Goal: Task Accomplishment & Management: Use online tool/utility

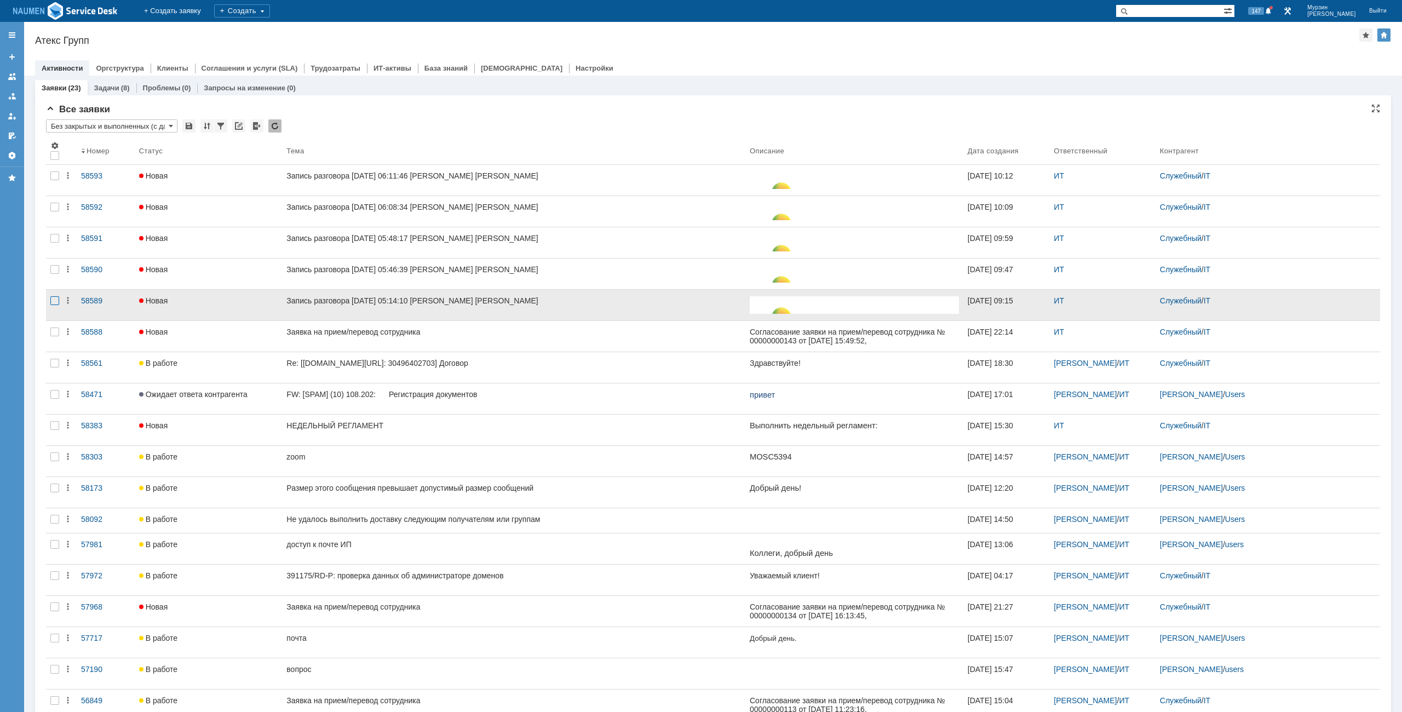
click at [58, 299] on div at bounding box center [54, 300] width 9 height 9
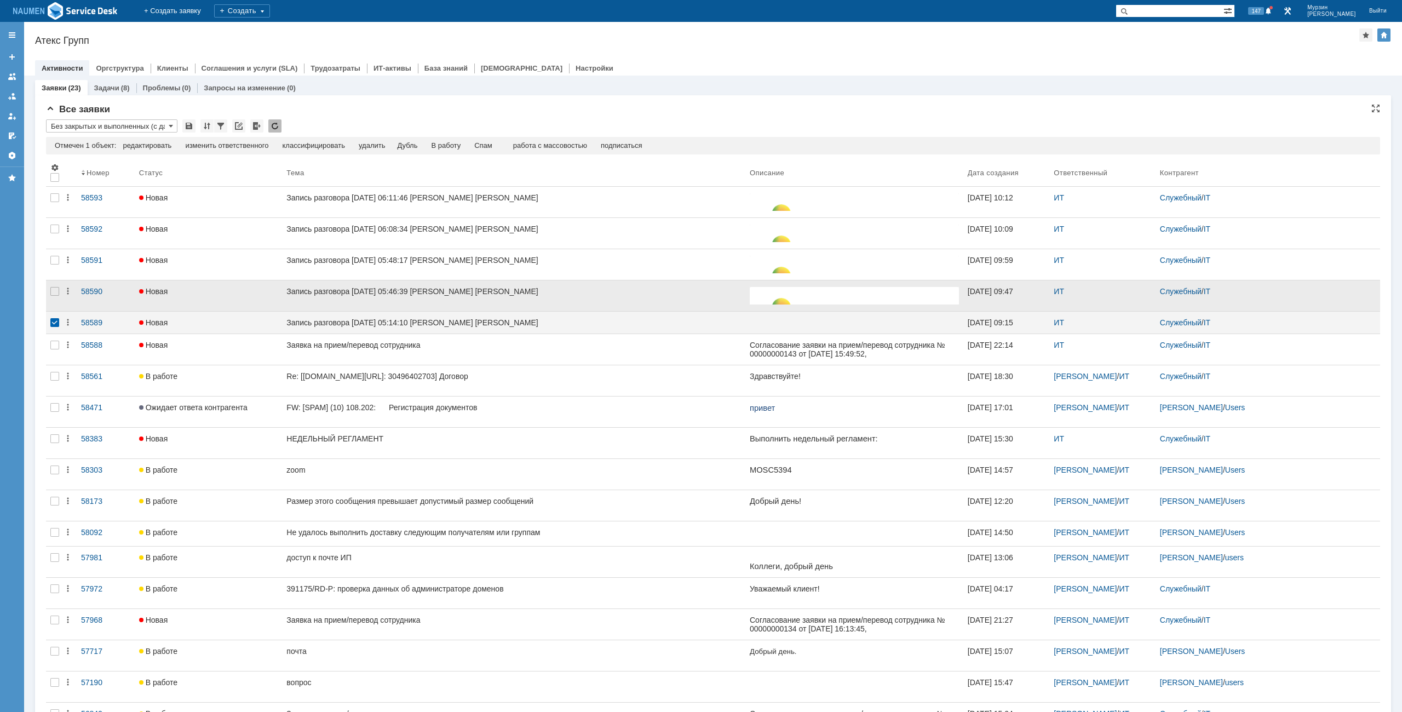
click at [59, 288] on div at bounding box center [55, 295] width 18 height 31
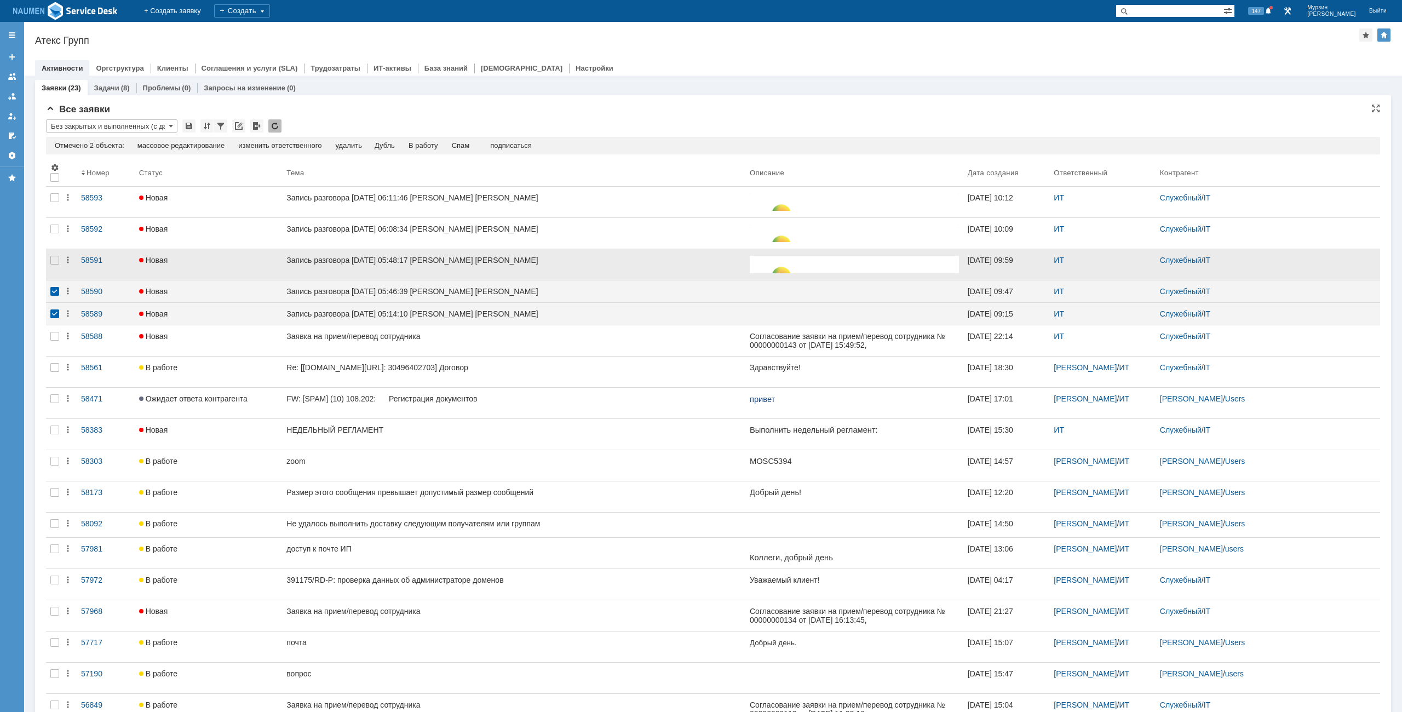
click at [56, 266] on div at bounding box center [55, 264] width 18 height 31
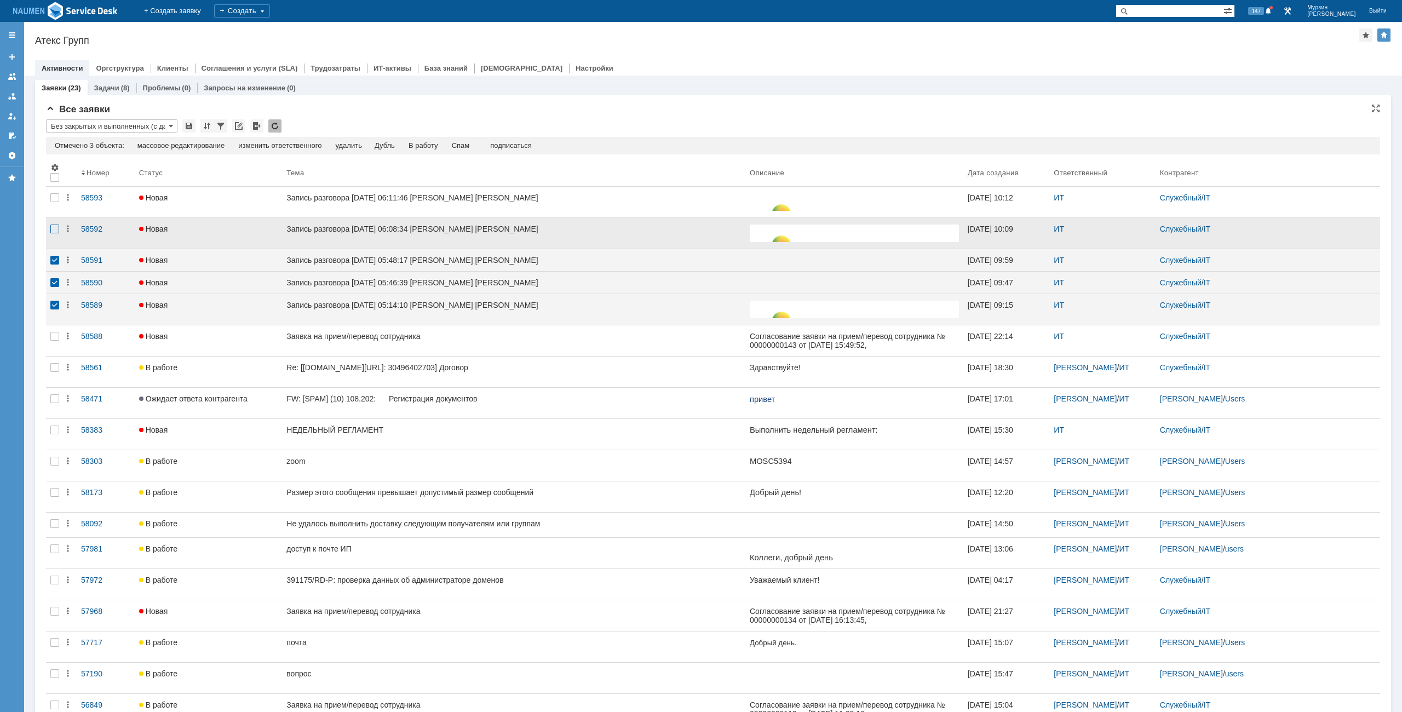
click at [53, 227] on div at bounding box center [54, 229] width 9 height 9
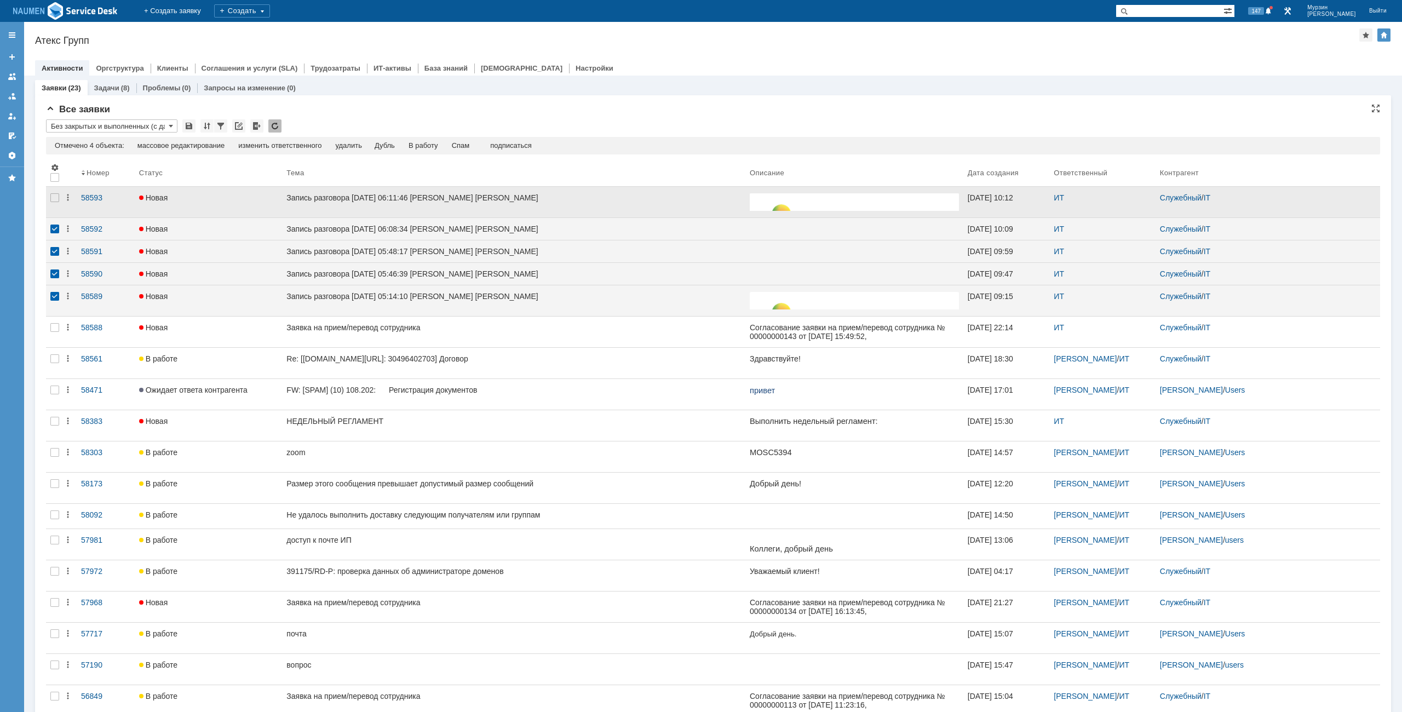
click at [58, 207] on div at bounding box center [55, 202] width 18 height 31
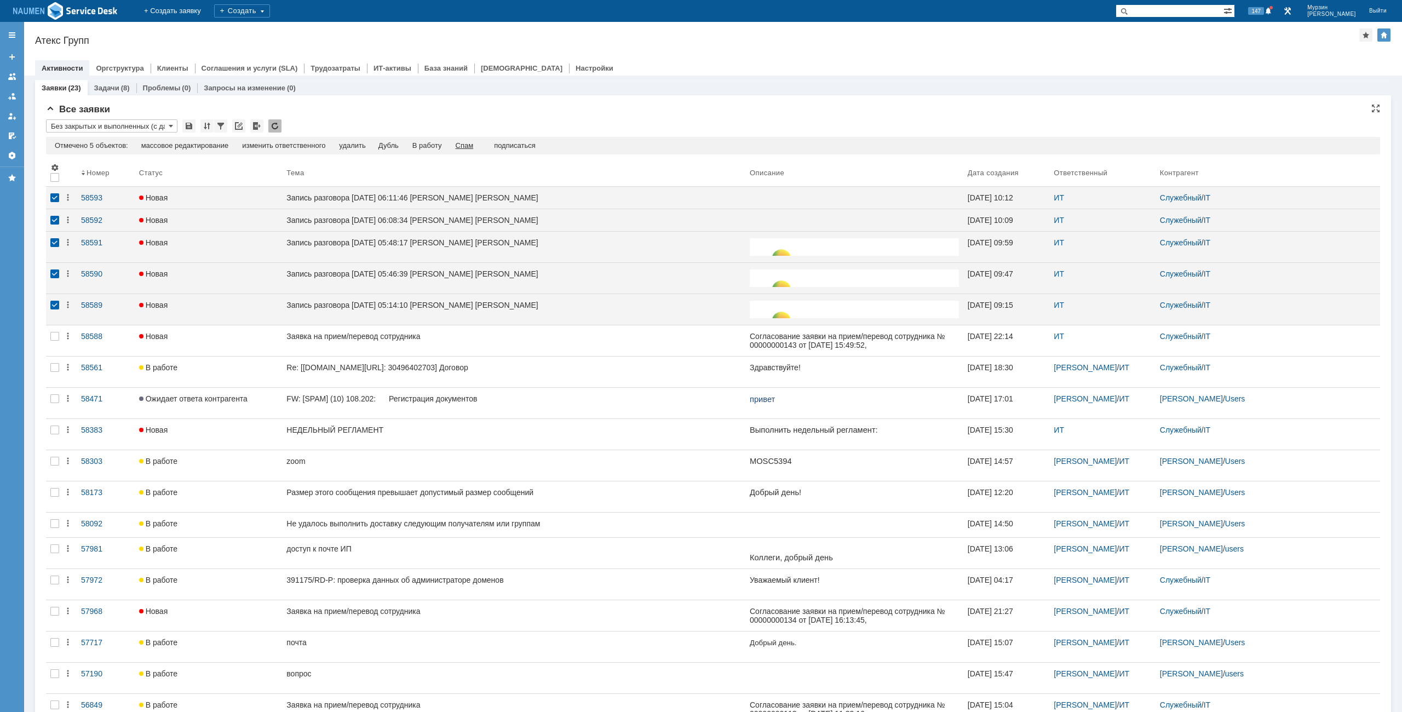
click at [471, 142] on div "Спам" at bounding box center [465, 145] width 18 height 9
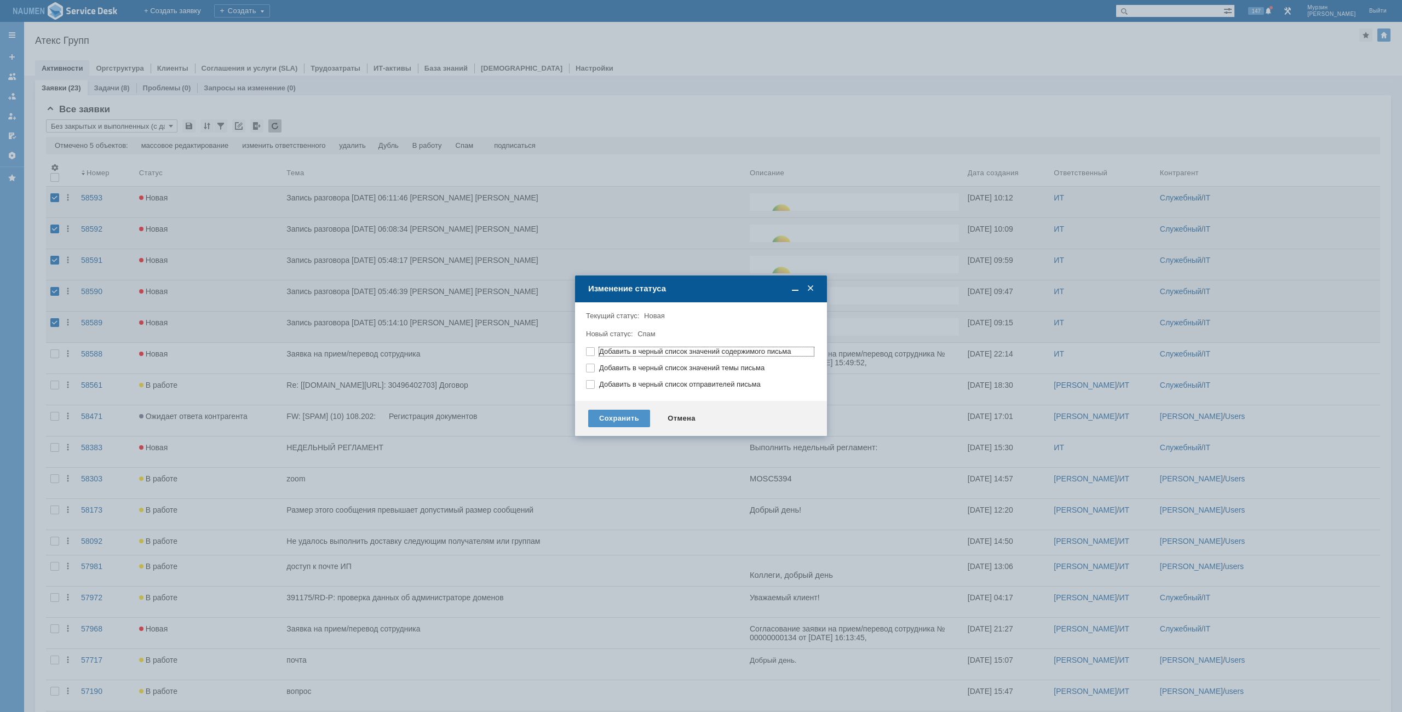
click at [621, 409] on div "Сохранить Отмена" at bounding box center [701, 418] width 252 height 35
click at [623, 416] on div "Сохранить" at bounding box center [619, 419] width 62 height 18
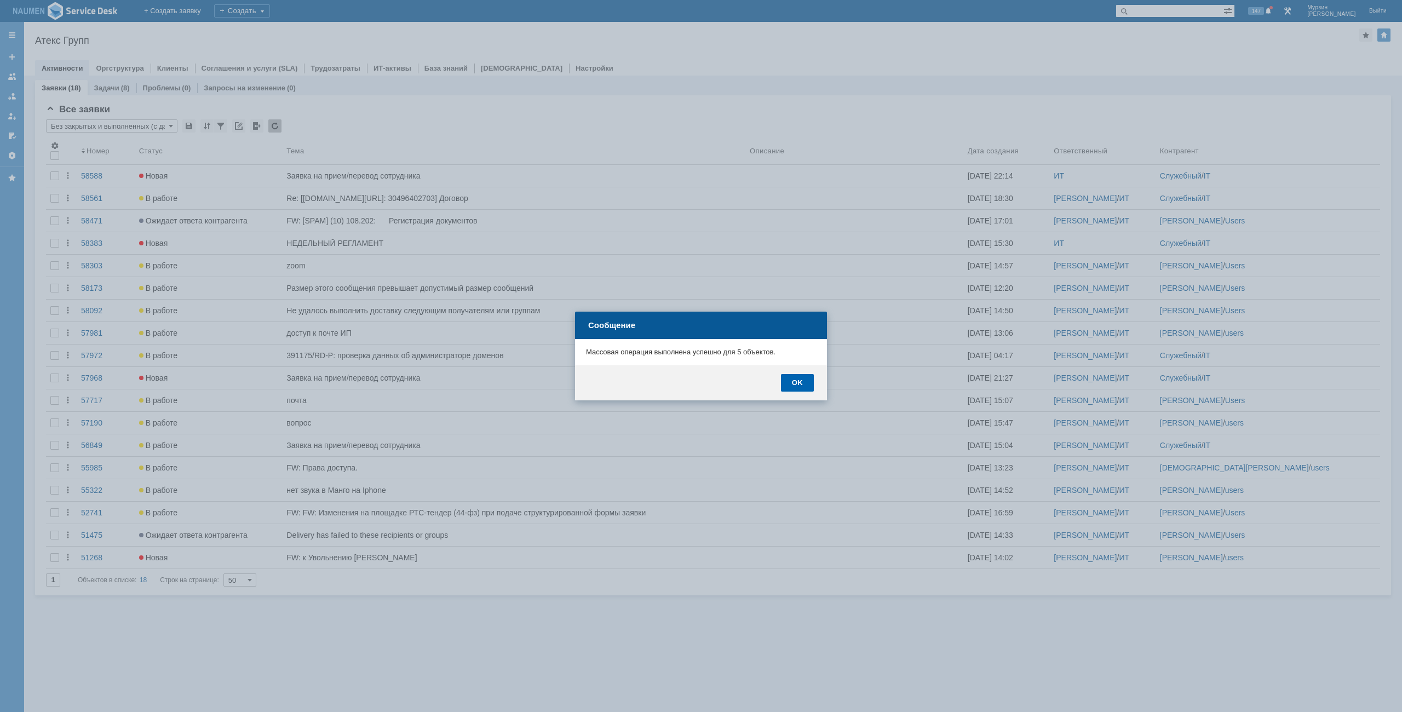
click at [796, 383] on div "OK" at bounding box center [797, 383] width 33 height 18
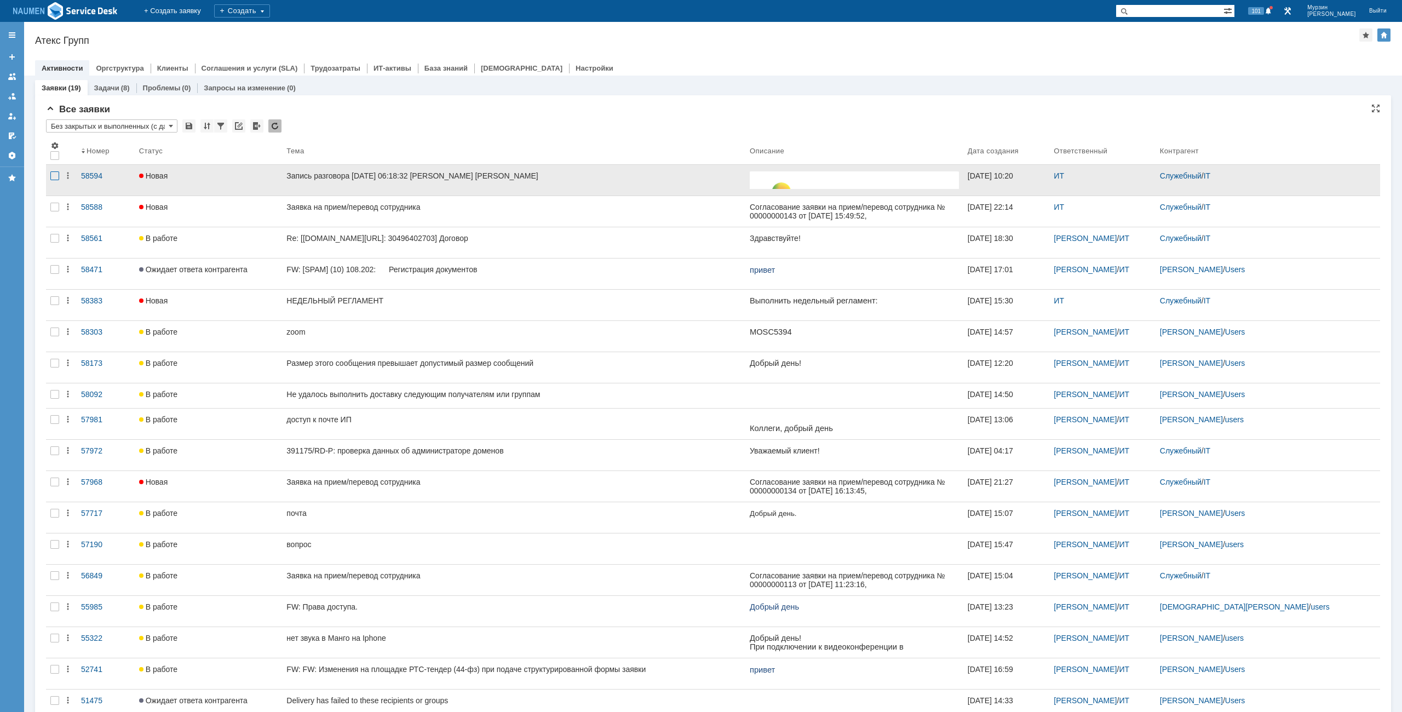
click at [50, 174] on div at bounding box center [54, 175] width 9 height 9
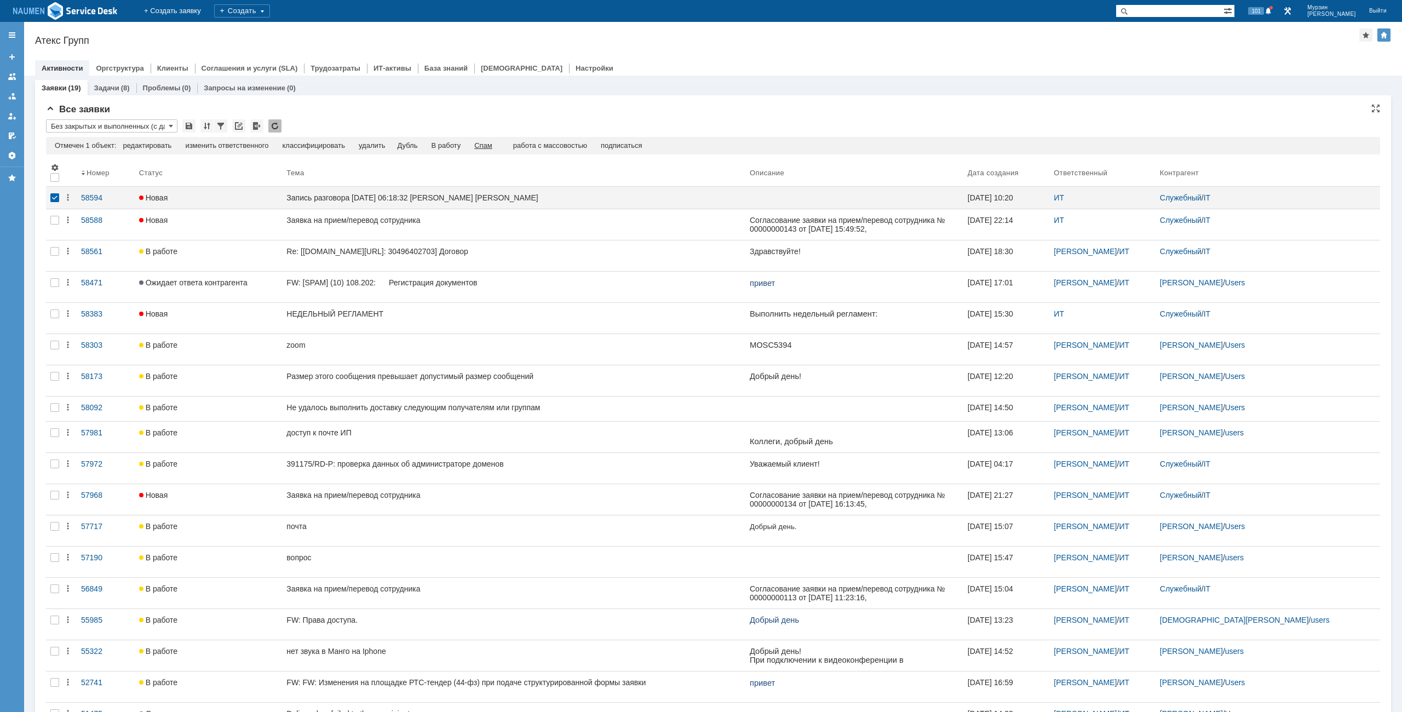
click at [487, 143] on div "Спам" at bounding box center [483, 145] width 18 height 9
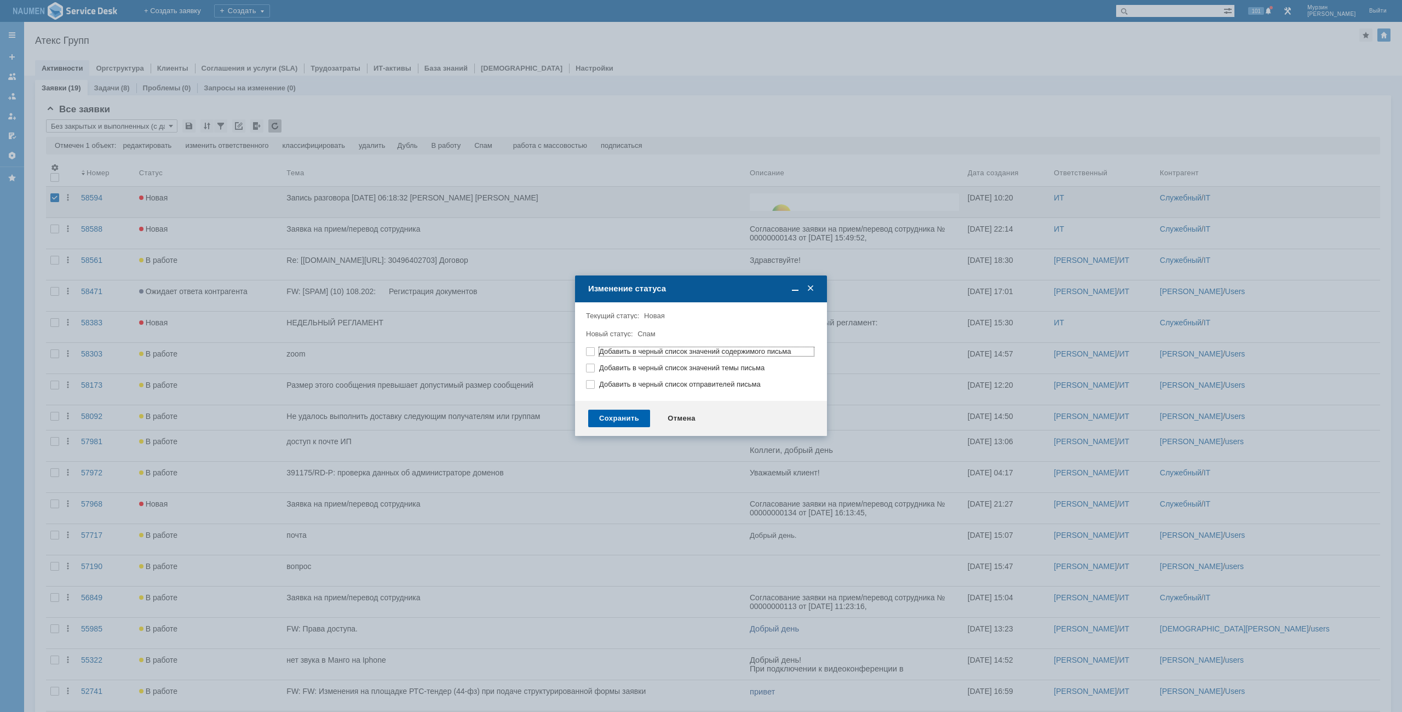
click at [635, 414] on div "Сохранить" at bounding box center [619, 419] width 62 height 18
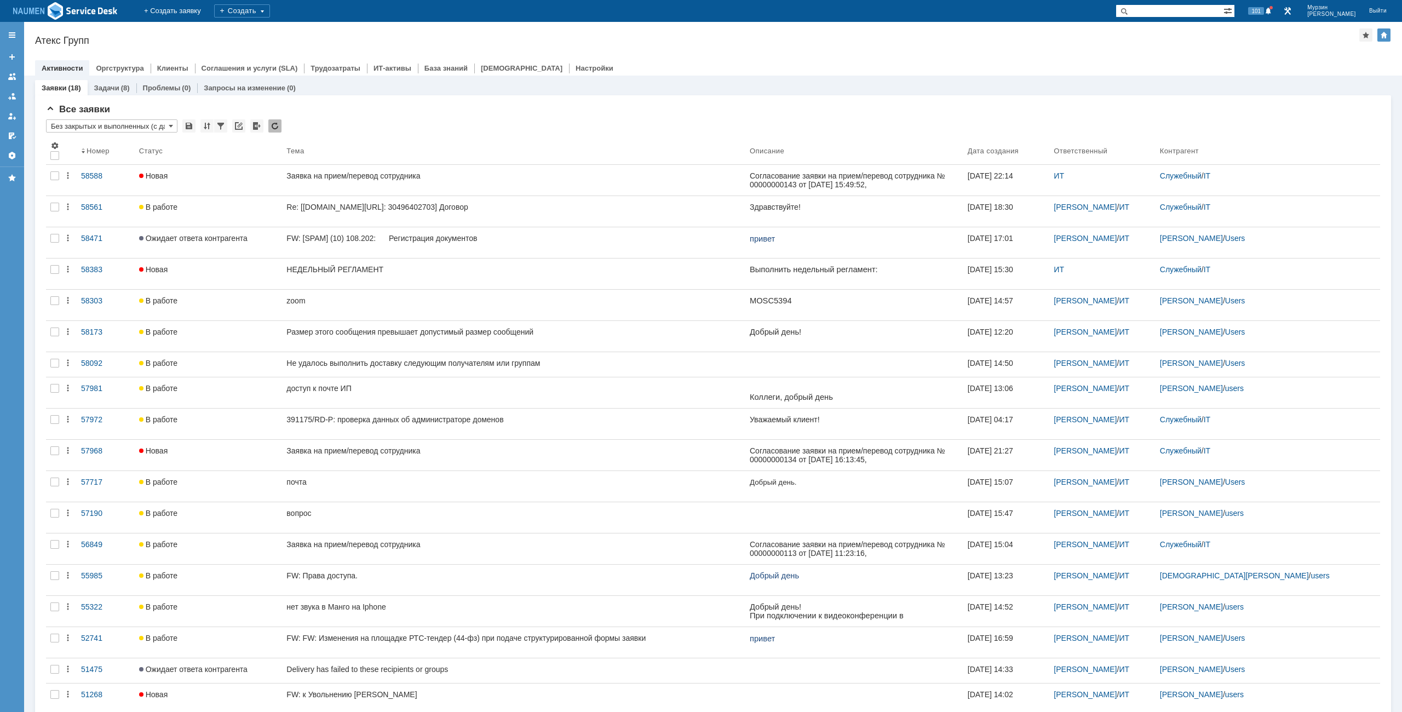
click at [858, 59] on div at bounding box center [713, 57] width 1356 height 9
